Goal: Task Accomplishment & Management: Use online tool/utility

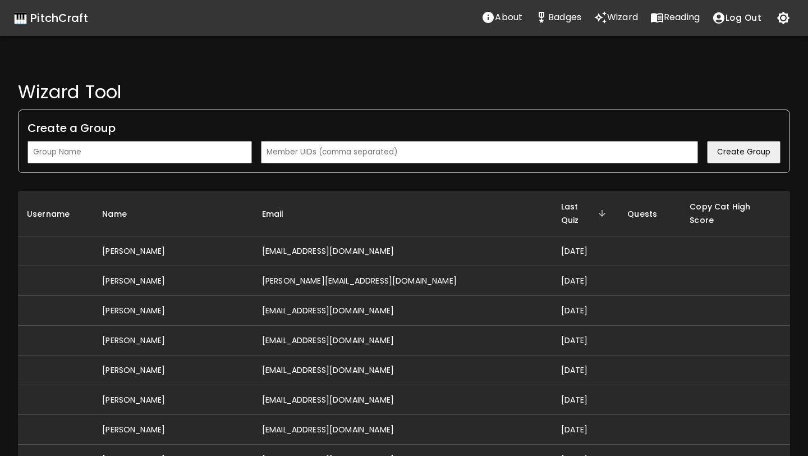
scroll to position [2606, 0]
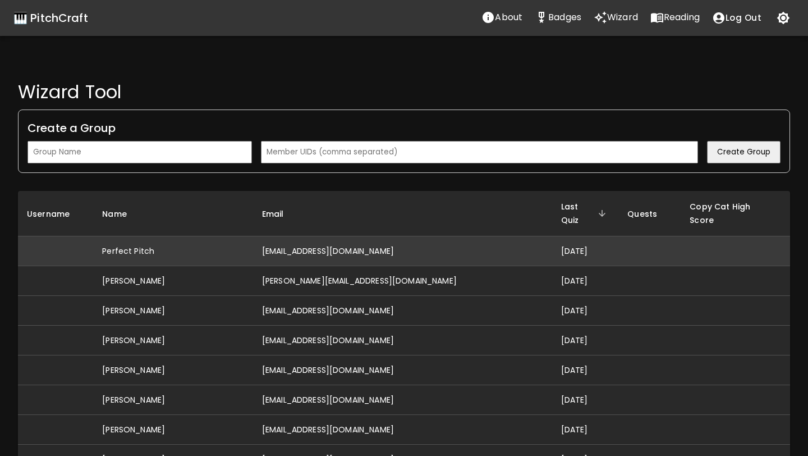
click at [329, 240] on td "[EMAIL_ADDRESS][DOMAIN_NAME]" at bounding box center [402, 251] width 299 height 30
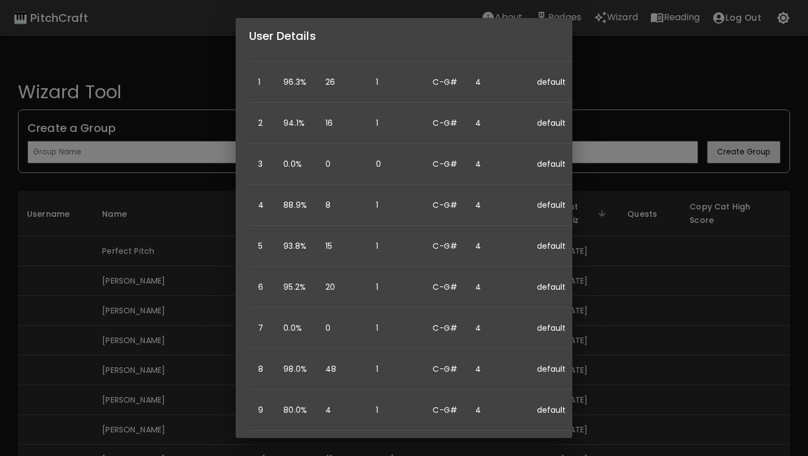
click at [148, 328] on div "User Details Name: Perfect Pitch Username: Email: [EMAIL_ADDRESS][DOMAIN_NAME] …" at bounding box center [404, 228] width 808 height 456
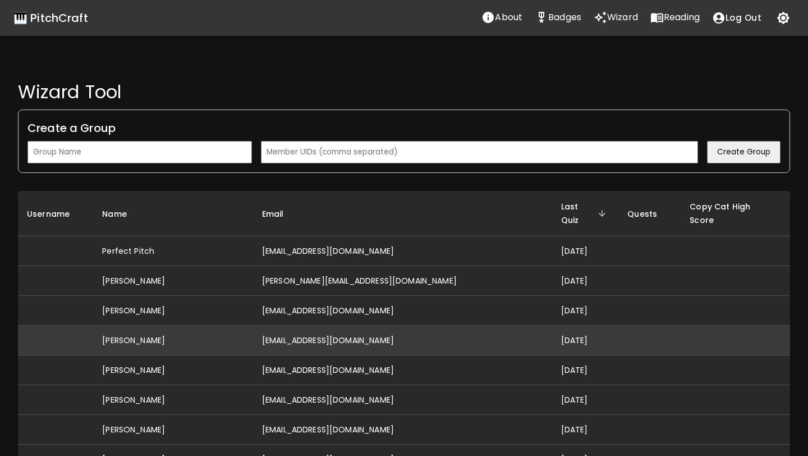
click at [253, 333] on td "[PERSON_NAME]" at bounding box center [173, 340] width 160 height 30
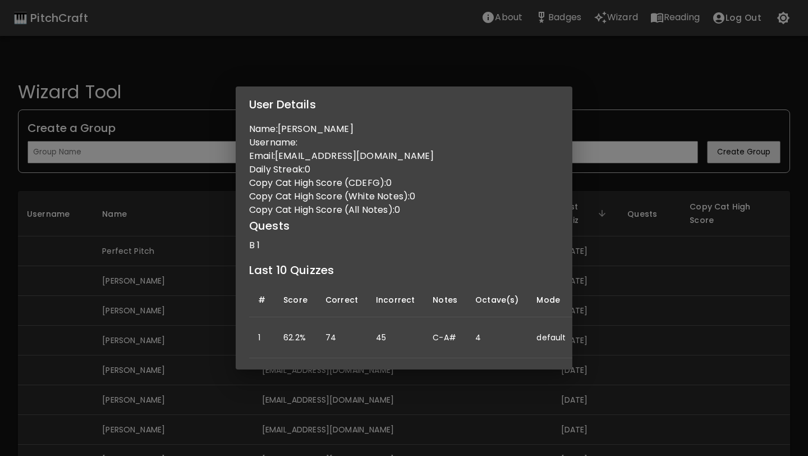
click at [262, 374] on div "User Details Name: [PERSON_NAME] Username: Email: [EMAIL_ADDRESS][DOMAIN_NAME] …" at bounding box center [404, 228] width 808 height 456
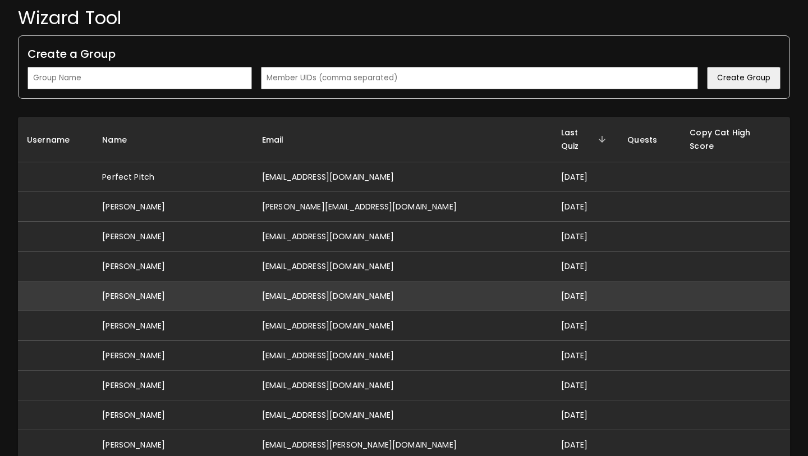
scroll to position [77, 0]
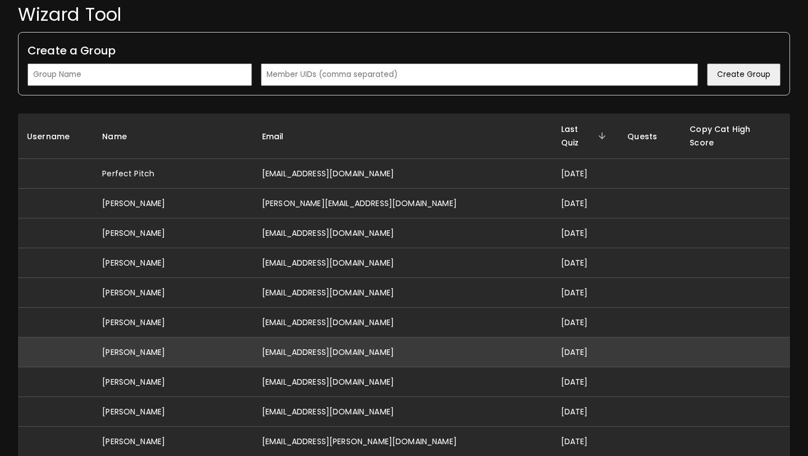
click at [321, 339] on td "[EMAIL_ADDRESS][DOMAIN_NAME]" at bounding box center [402, 352] width 299 height 30
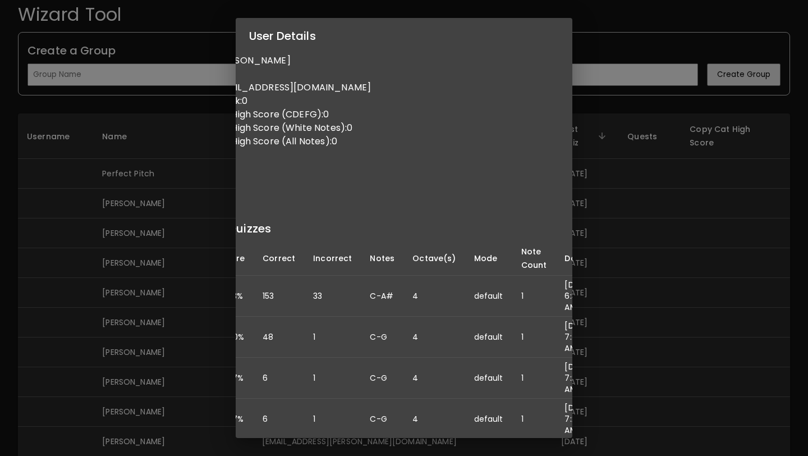
scroll to position [0, 95]
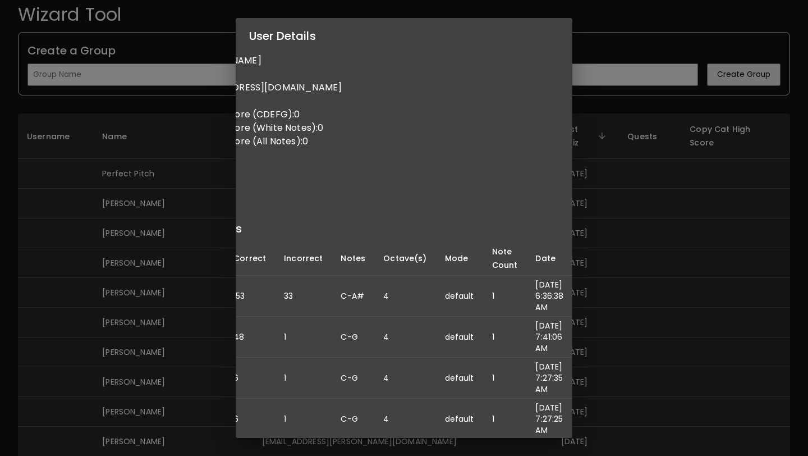
click at [183, 302] on div "User Details Name: [PERSON_NAME] Username: Email: [EMAIL_ADDRESS][DOMAIN_NAME] …" at bounding box center [404, 228] width 808 height 456
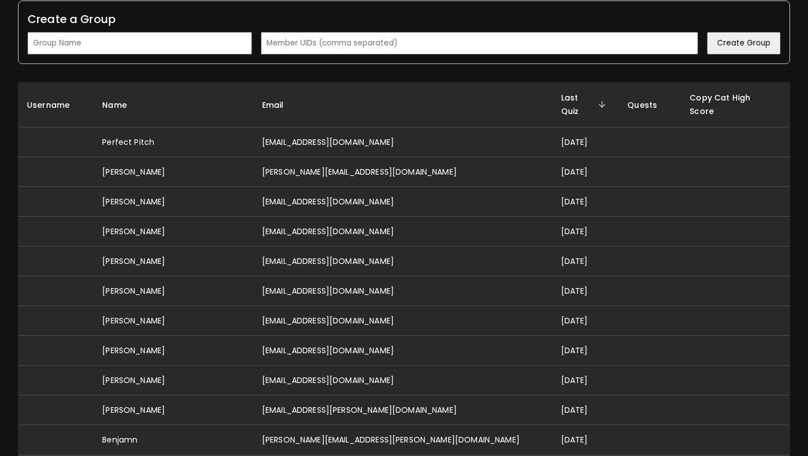
scroll to position [0, 0]
